Goal: Task Accomplishment & Management: Complete application form

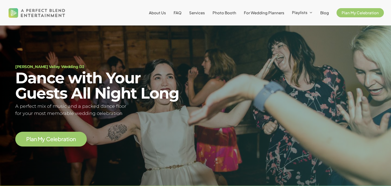
scroll to position [10, 0]
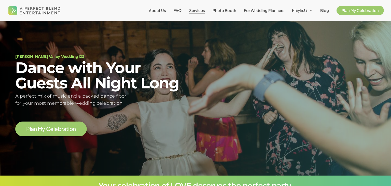
click at [200, 10] on span "Services" at bounding box center [197, 10] width 16 height 5
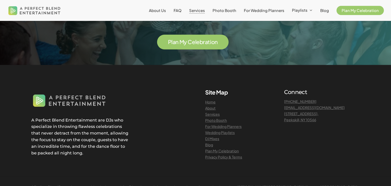
scroll to position [1110, 0]
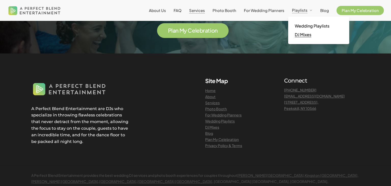
click at [302, 35] on span "DJ Mixes" at bounding box center [303, 34] width 17 height 5
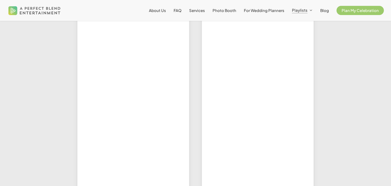
scroll to position [305, 0]
click at [196, 9] on span "Services" at bounding box center [197, 10] width 16 height 5
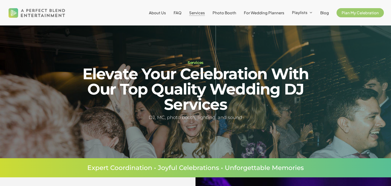
click at [176, 13] on li "FAQ" at bounding box center [178, 12] width 16 height 25
click at [180, 13] on span "FAQ" at bounding box center [178, 12] width 8 height 5
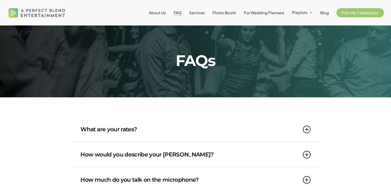
click at [119, 129] on link "What are your rates?" at bounding box center [195, 129] width 230 height 25
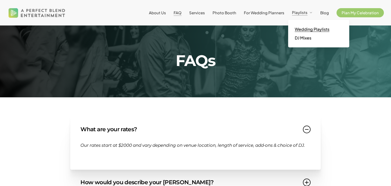
click at [303, 30] on span "Wedding Playlists" at bounding box center [312, 28] width 35 height 5
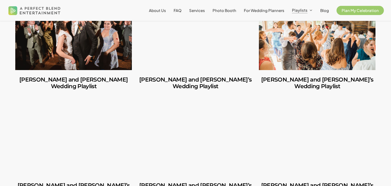
scroll to position [183, 0]
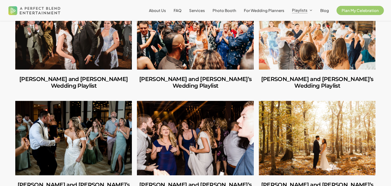
click at [296, 44] on link "Jules and Michelle’s Wedding Playlist" at bounding box center [317, 32] width 117 height 74
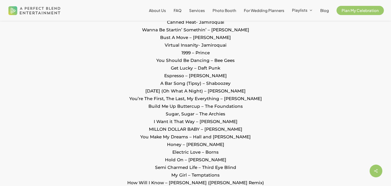
scroll to position [438, 0]
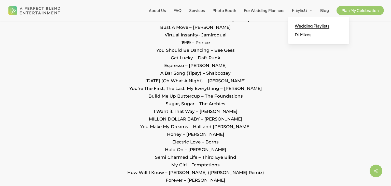
click at [303, 27] on span "Wedding Playlists" at bounding box center [312, 25] width 35 height 5
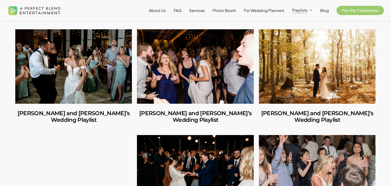
scroll to position [255, 0]
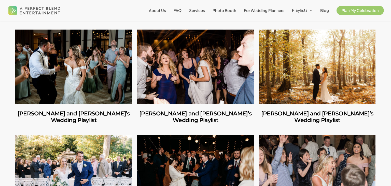
click at [292, 62] on link "Ruben and Lesley’s Wedding Playlist" at bounding box center [317, 67] width 117 height 74
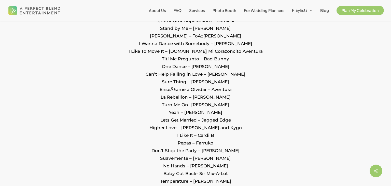
scroll to position [519, 0]
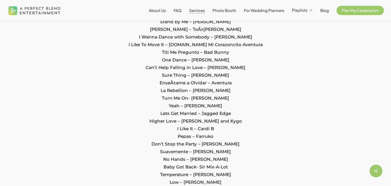
click at [195, 12] on span "Services" at bounding box center [197, 10] width 16 height 5
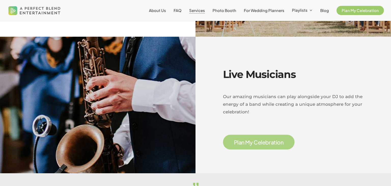
scroll to position [794, 0]
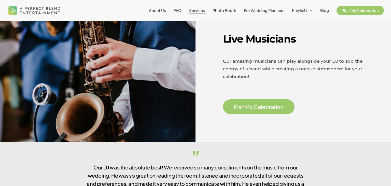
click at [246, 99] on span "P l a n M y C e l e b r a t i o n" at bounding box center [259, 106] width 72 height 15
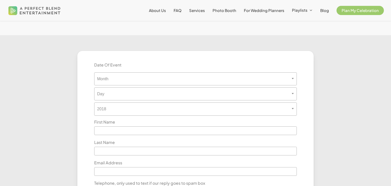
scroll to position [143, 0]
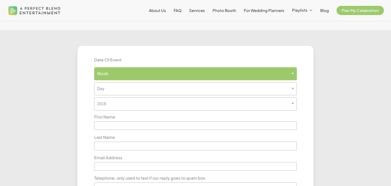
click at [135, 77] on span "Month" at bounding box center [195, 73] width 202 height 13
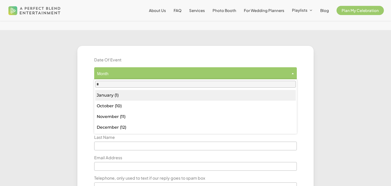
type input "**"
select select "**"
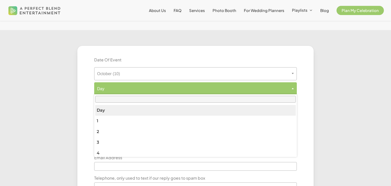
click at [147, 88] on span "Day" at bounding box center [195, 88] width 202 height 5
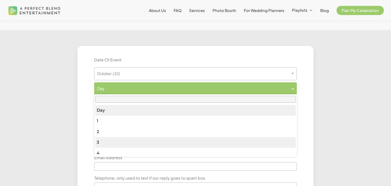
drag, startPoint x: 129, startPoint y: 131, endPoint x: 123, endPoint y: 138, distance: 9.3
select select "*"
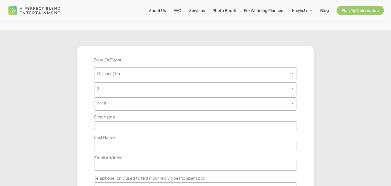
click at [123, 138] on div "Last Name" at bounding box center [195, 142] width 210 height 17
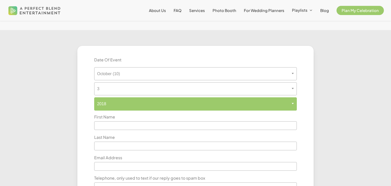
click at [123, 102] on span "2018" at bounding box center [195, 103] width 202 height 5
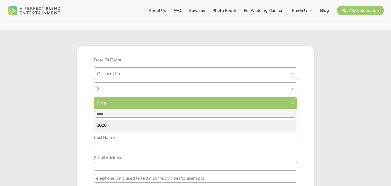
type input "****"
select select "****"
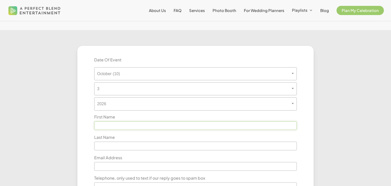
click at [113, 124] on input "text" at bounding box center [195, 125] width 202 height 9
type input "*******"
type input "*****"
type input "**********"
click at [114, 167] on input "text" at bounding box center [195, 166] width 202 height 9
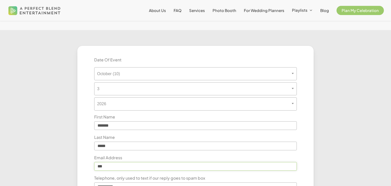
type input "**********"
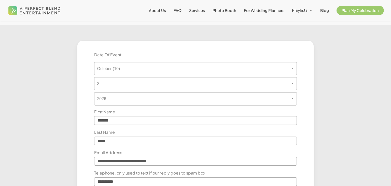
click at [87, 180] on div "**********" at bounding box center [195, 170] width 220 height 239
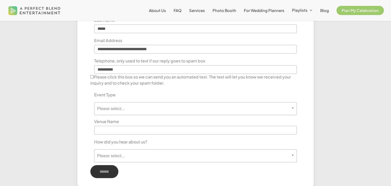
scroll to position [270, 0]
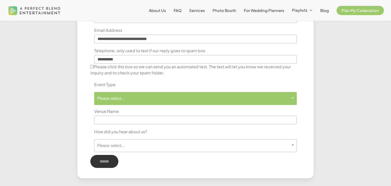
click at [126, 99] on span "Please select..." at bounding box center [195, 98] width 202 height 5
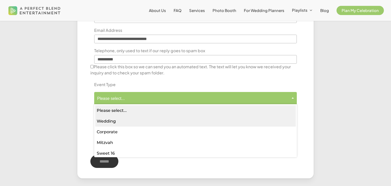
select select "*******"
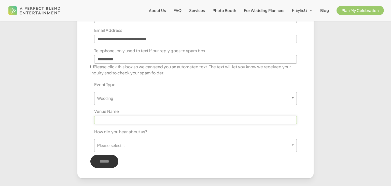
click at [122, 122] on input "text" at bounding box center [195, 120] width 202 height 9
type input "*"
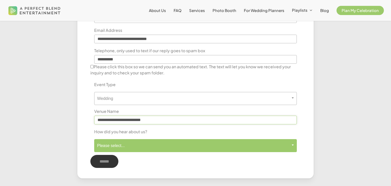
type input "**********"
click at [118, 140] on span "Please select..." at bounding box center [195, 145] width 202 height 13
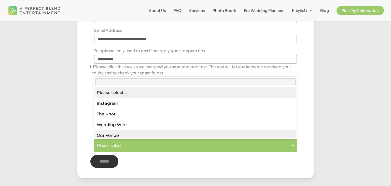
select select "*********"
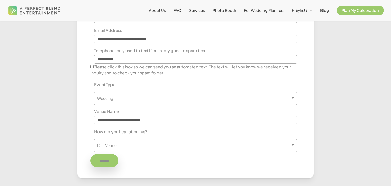
click at [106, 157] on input "******" at bounding box center [104, 160] width 28 height 13
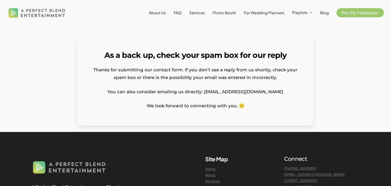
click at [52, 83] on div at bounding box center [40, 81] width 62 height 90
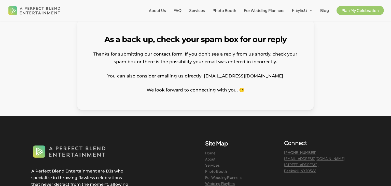
scroll to position [16, 0]
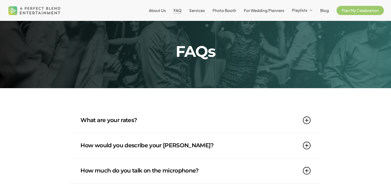
scroll to position [10, 0]
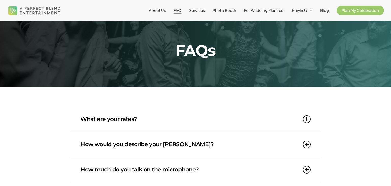
click at [112, 136] on link "How would you describe your [PERSON_NAME]?" at bounding box center [195, 144] width 230 height 25
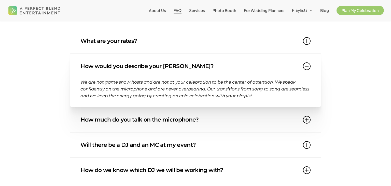
scroll to position [92, 0]
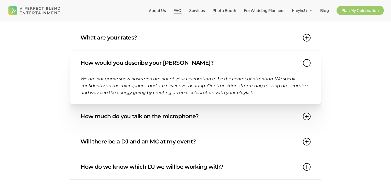
click at [121, 119] on link "How much do you talk on the microphone?" at bounding box center [195, 116] width 230 height 25
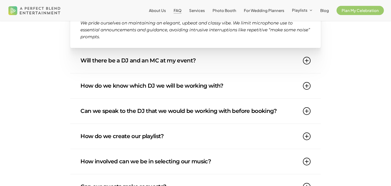
scroll to position [173, 0]
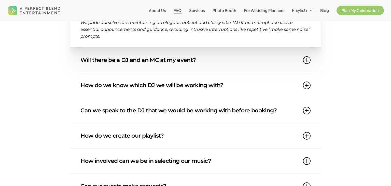
click at [93, 64] on link "Will there be a DJ and an MC at my event?" at bounding box center [195, 60] width 230 height 25
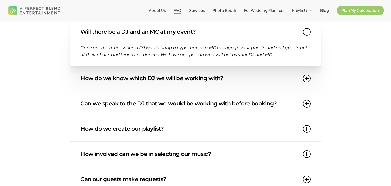
click at [117, 72] on link "How do we know which DJ we will be working with?" at bounding box center [195, 78] width 230 height 25
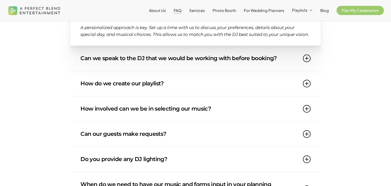
scroll to position [224, 0]
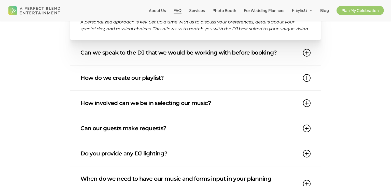
click at [97, 88] on link "How do we create our playlist?" at bounding box center [195, 77] width 230 height 25
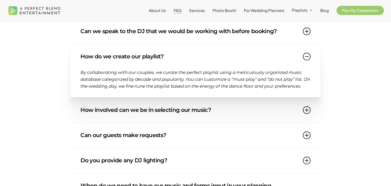
click at [65, 77] on div "What are your rates? Our rates start at $2000 and vary depending on venue locat…" at bounding box center [195, 143] width 391 height 501
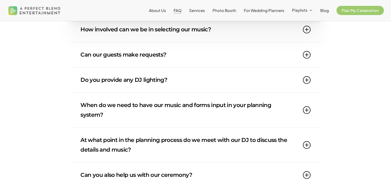
scroll to position [305, 0]
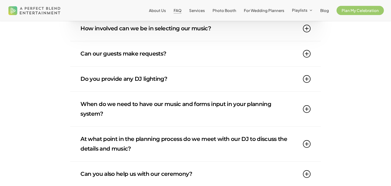
click at [132, 35] on link "How involved can we be in selecting our music?" at bounding box center [195, 28] width 230 height 25
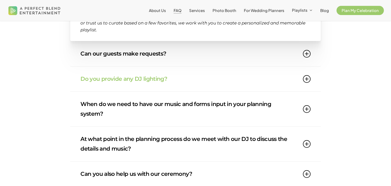
click at [74, 73] on div "Do you provide any DJ lighting? Lighting options are tailored to suit your desi…" at bounding box center [195, 78] width 250 height 25
click at [89, 77] on link "Do you provide any DJ lighting?" at bounding box center [195, 78] width 230 height 25
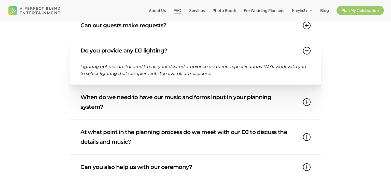
click at [42, 78] on div "What are your rates? Our rates start at $2000 and vary depending on venue locat…" at bounding box center [195, 58] width 391 height 494
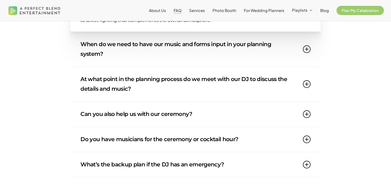
scroll to position [366, 0]
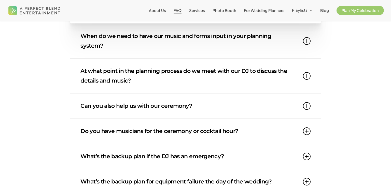
click at [116, 45] on link "When do we need to have our music and forms input in your planning system?" at bounding box center [195, 41] width 230 height 35
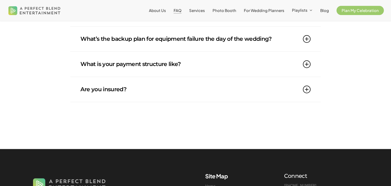
scroll to position [519, 0]
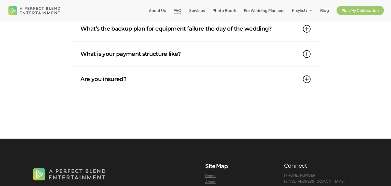
click at [167, 52] on link "What is your payment structure like?" at bounding box center [195, 53] width 230 height 25
